Goal: Answer question/provide support

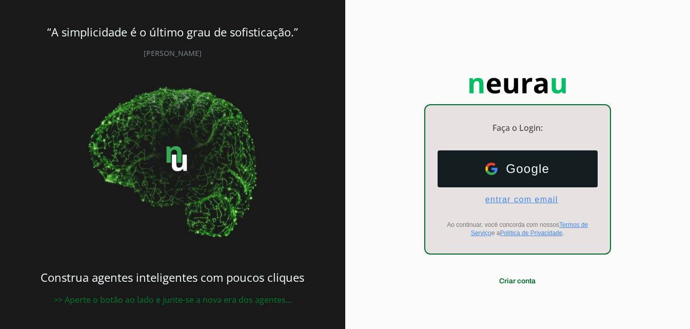
click at [542, 198] on span "entrar com email" at bounding box center [517, 199] width 81 height 9
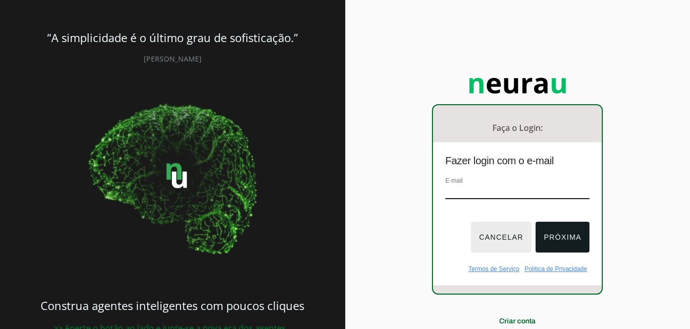
click at [506, 238] on button "Cancelar" at bounding box center [501, 237] width 61 height 31
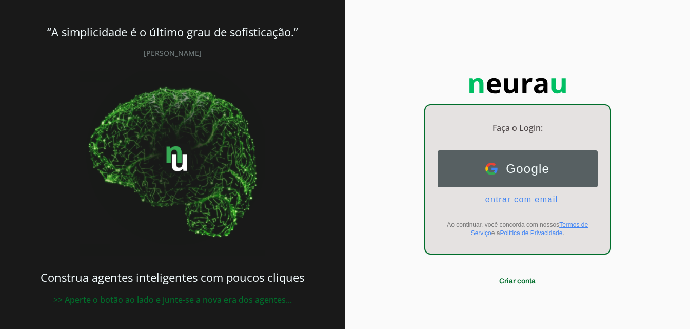
click at [516, 181] on button "Google Google" at bounding box center [518, 168] width 160 height 37
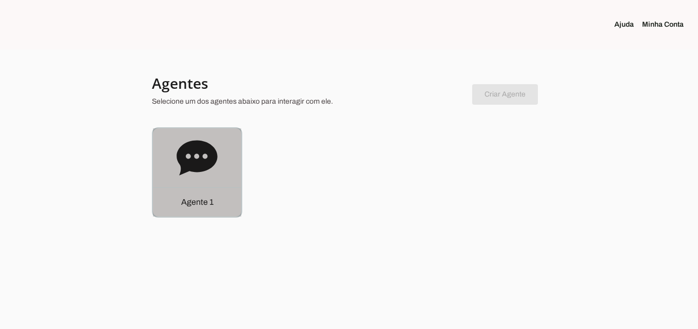
click at [199, 156] on icon at bounding box center [197, 158] width 41 height 41
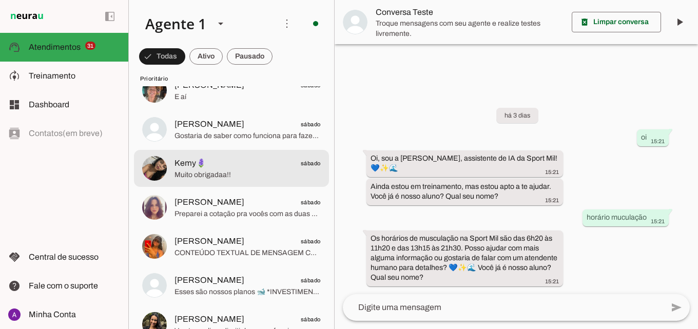
scroll to position [205, 0]
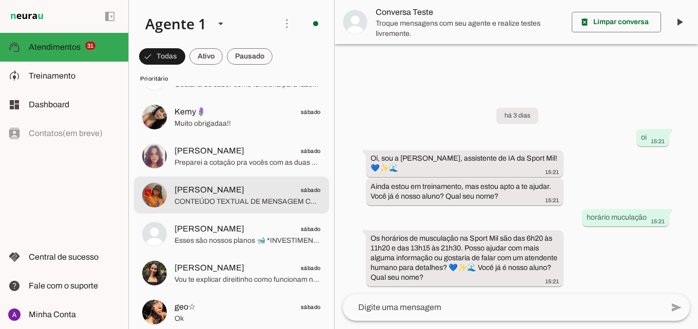
click at [218, 203] on span "CONTEÚDO TEXTUAL DE MENSAGEM COM IMAGEM (URL [URL][DOMAIN_NAME]) :" at bounding box center [247, 202] width 146 height 10
